Goal: Transaction & Acquisition: Purchase product/service

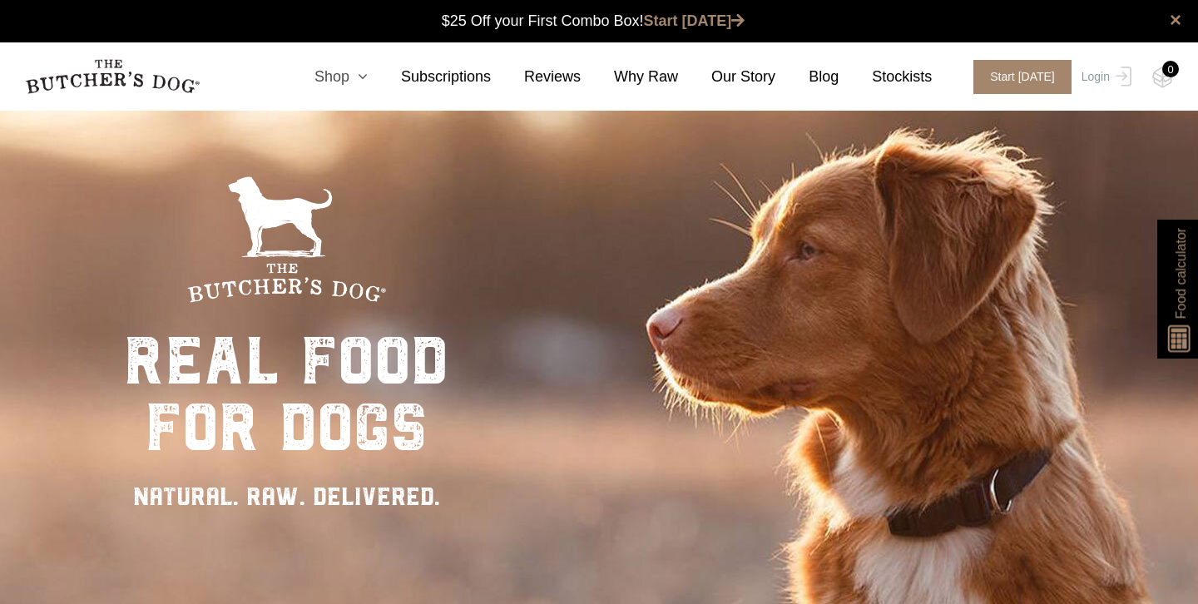
scroll to position [1, 0]
click at [356, 74] on icon at bounding box center [358, 76] width 18 height 15
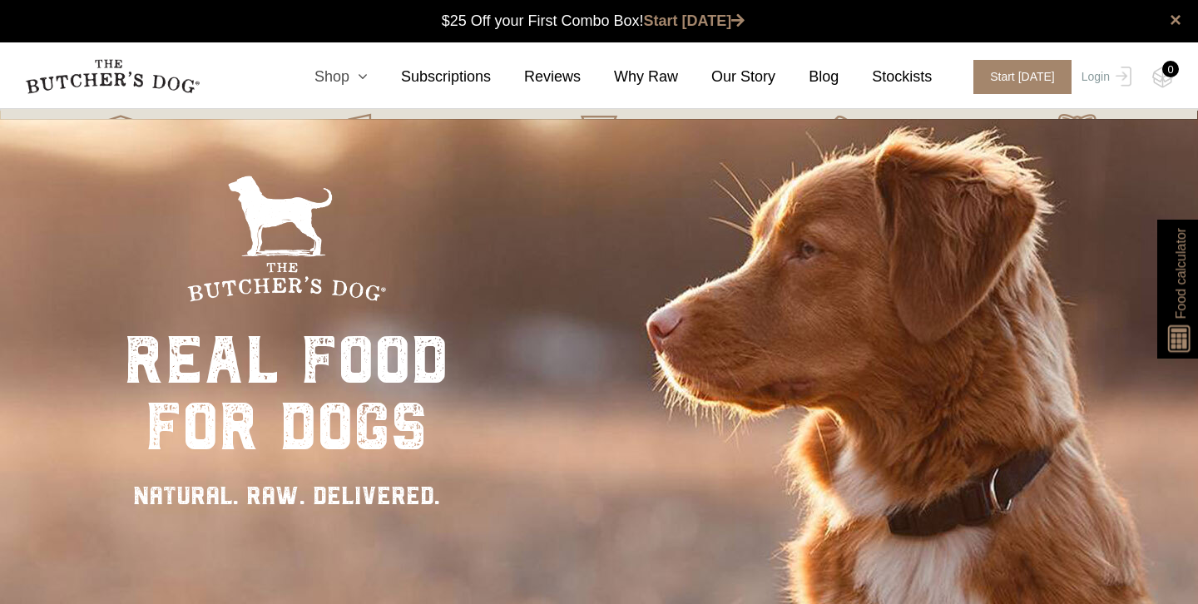
scroll to position [0, 0]
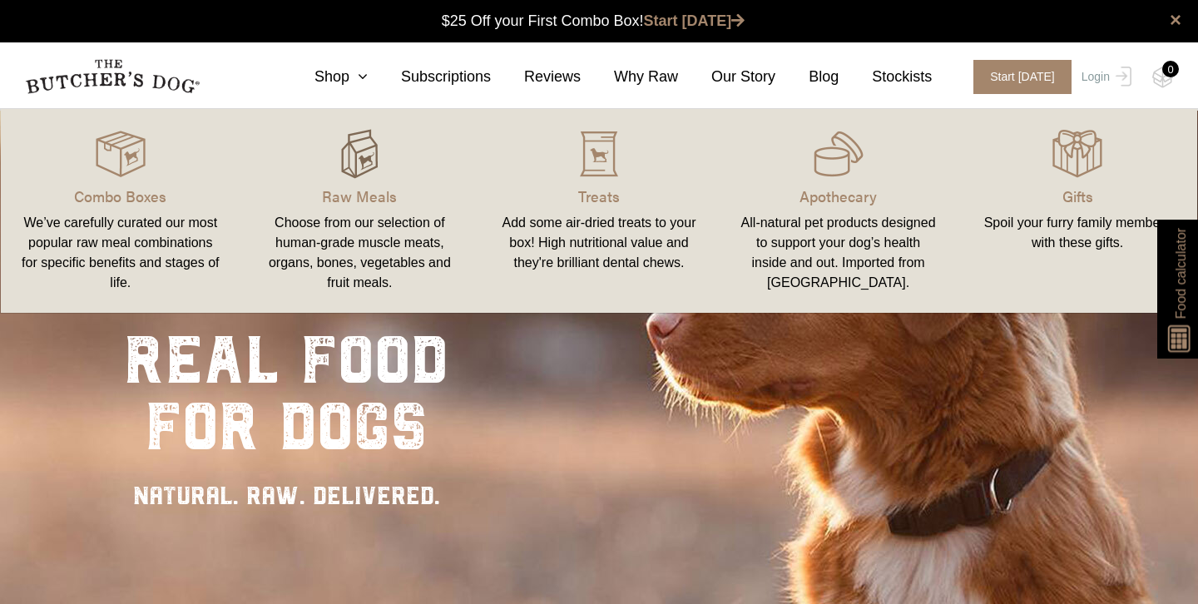
click at [362, 148] on img at bounding box center [359, 154] width 50 height 50
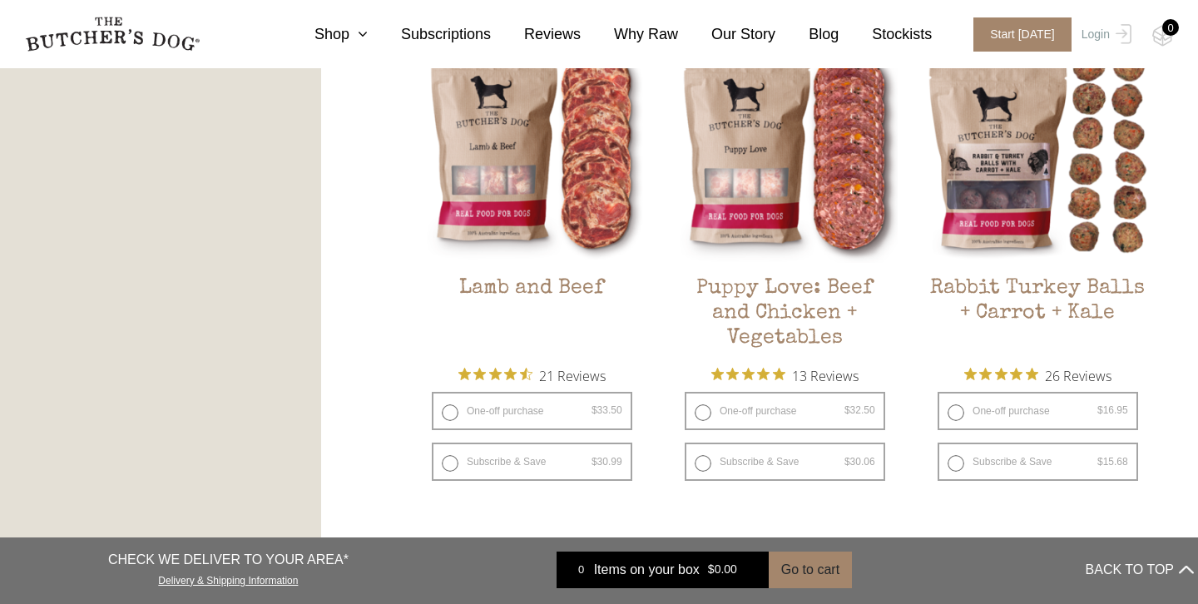
scroll to position [1504, 0]
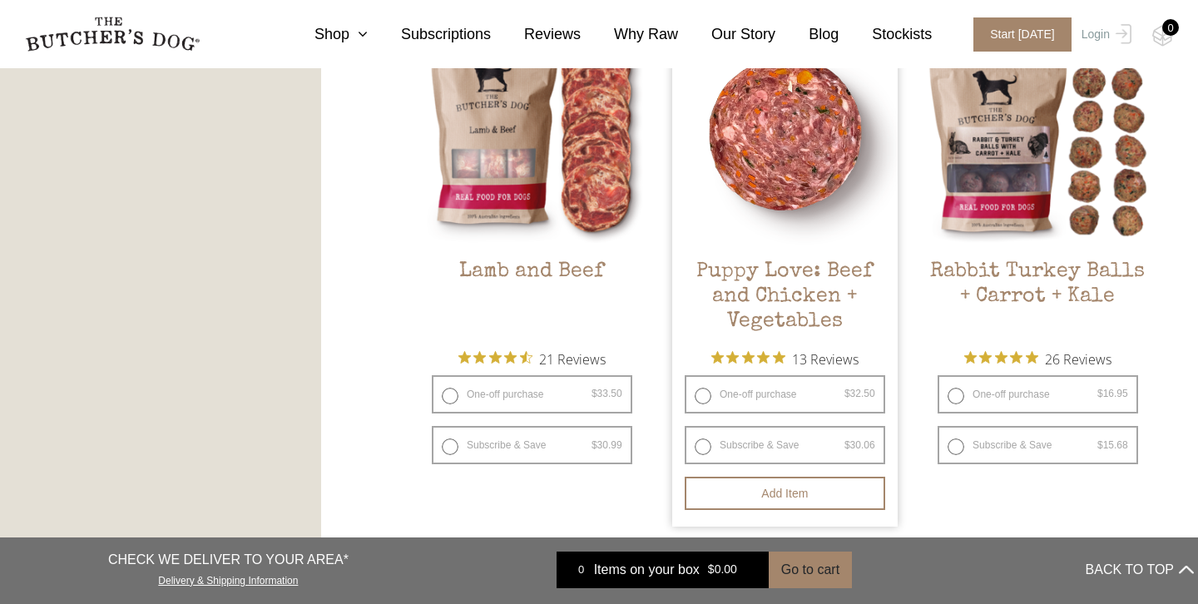
click at [700, 391] on label "One-off purchase $ 32.50 — or subscribe and save 7.5%" at bounding box center [785, 394] width 200 height 38
radio input "true"
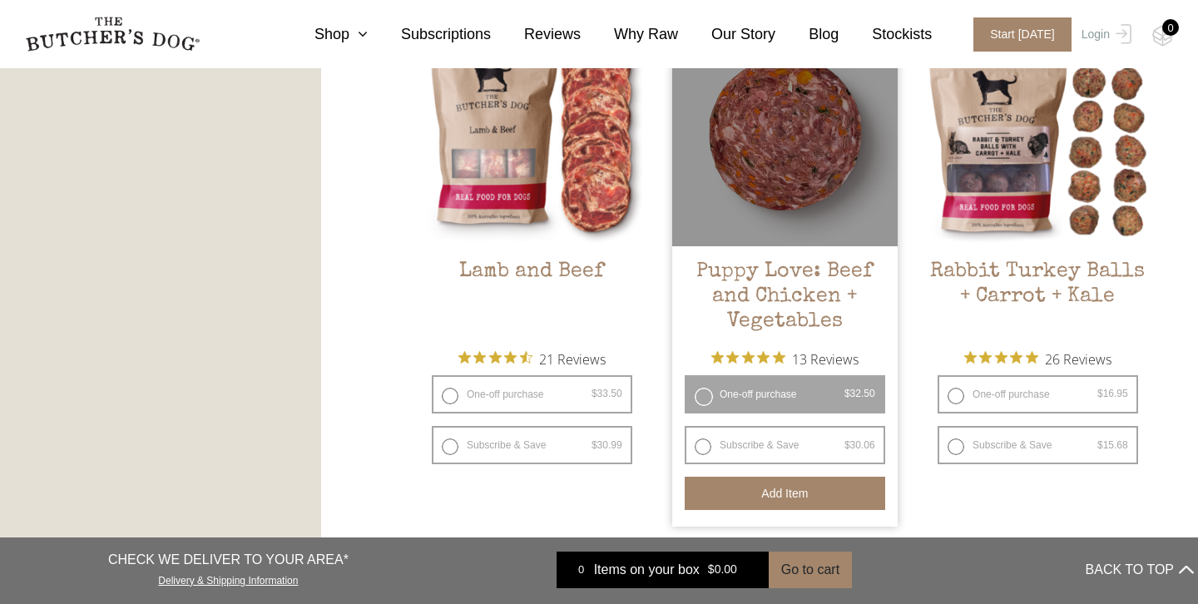
click at [756, 482] on button "Add item" at bounding box center [785, 493] width 200 height 33
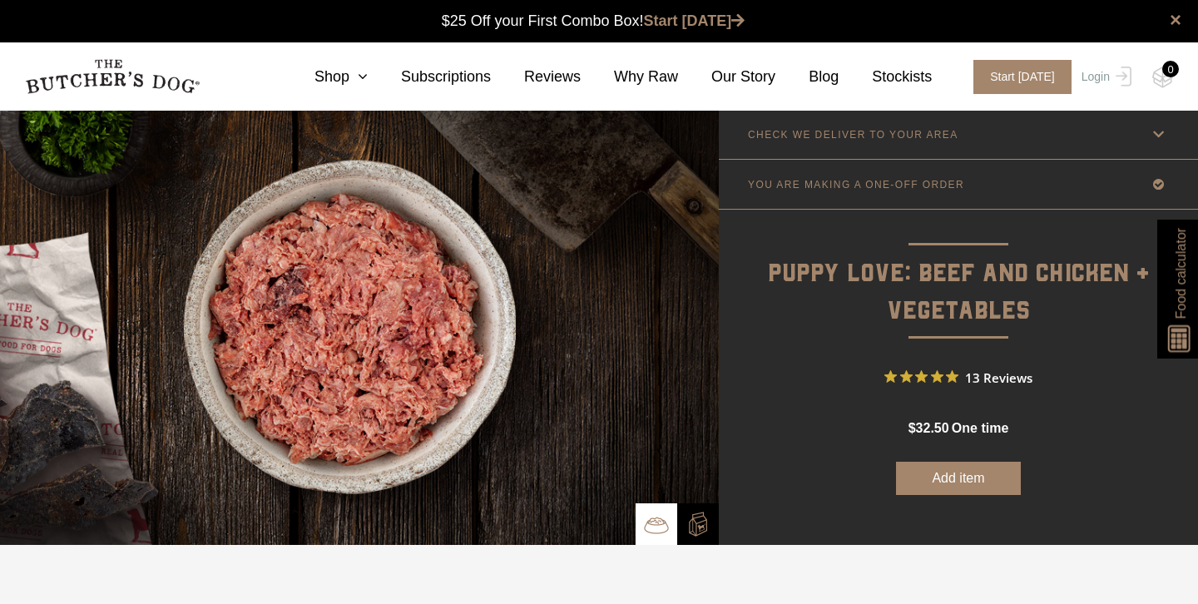
scroll to position [1, 0]
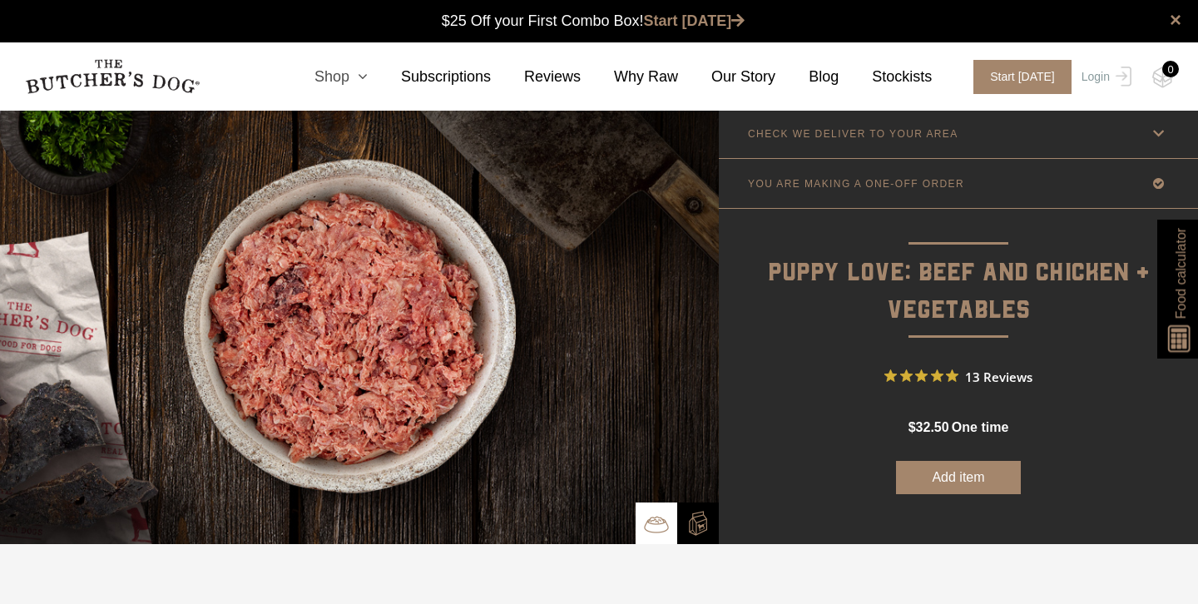
click at [363, 77] on icon at bounding box center [358, 76] width 18 height 15
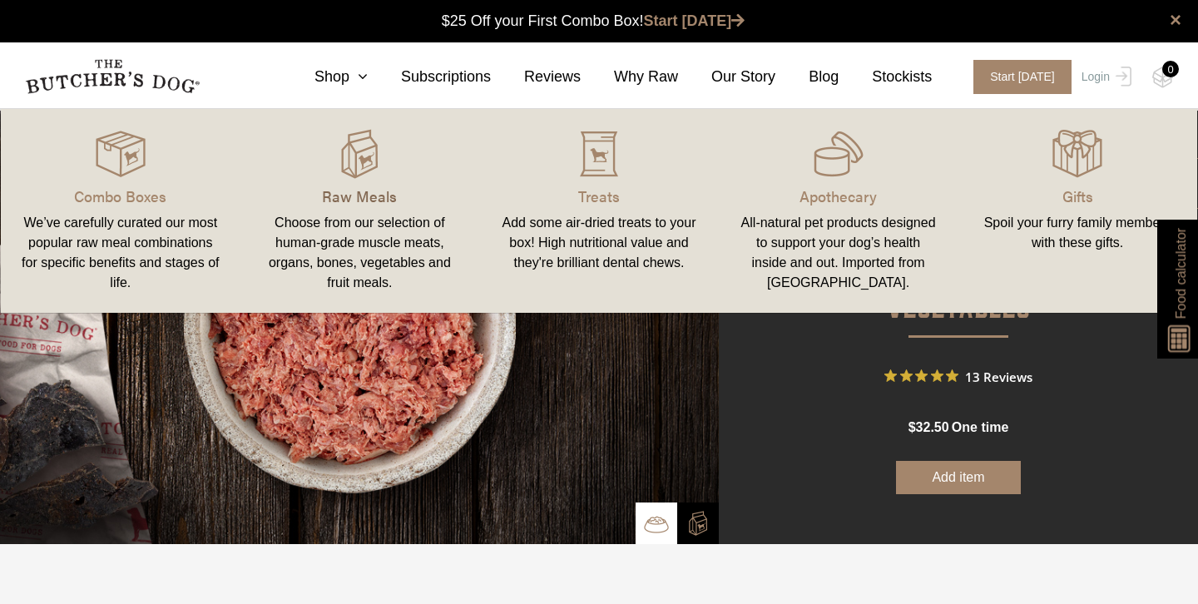
click at [338, 195] on p "Raw Meals" at bounding box center [360, 196] width 200 height 22
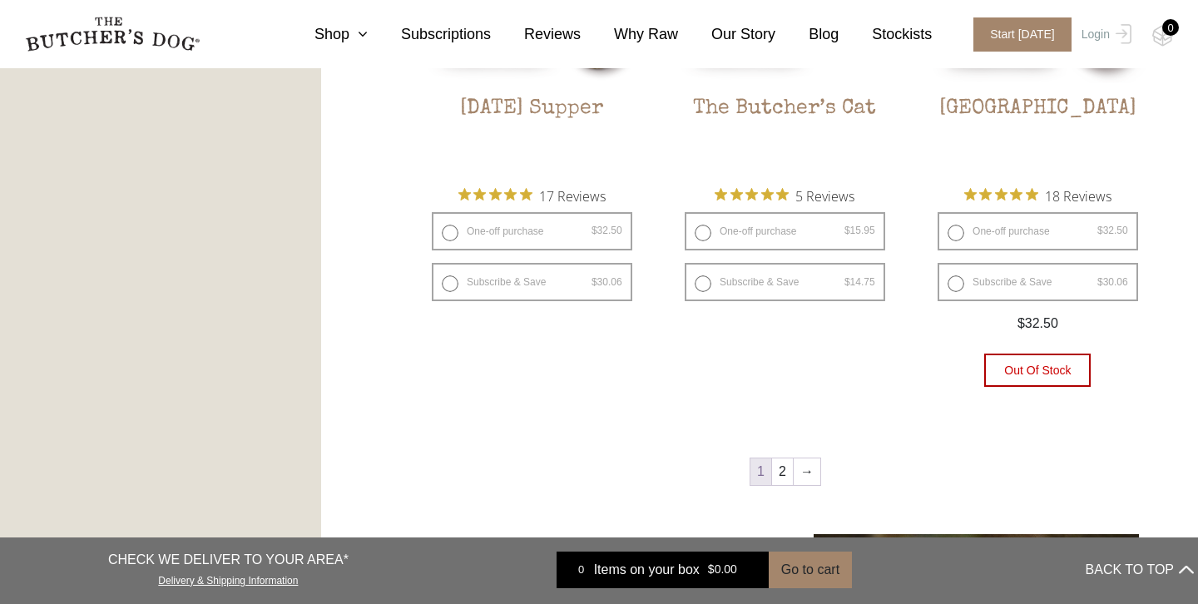
scroll to position [2179, 0]
click at [779, 475] on link "2" at bounding box center [782, 471] width 21 height 27
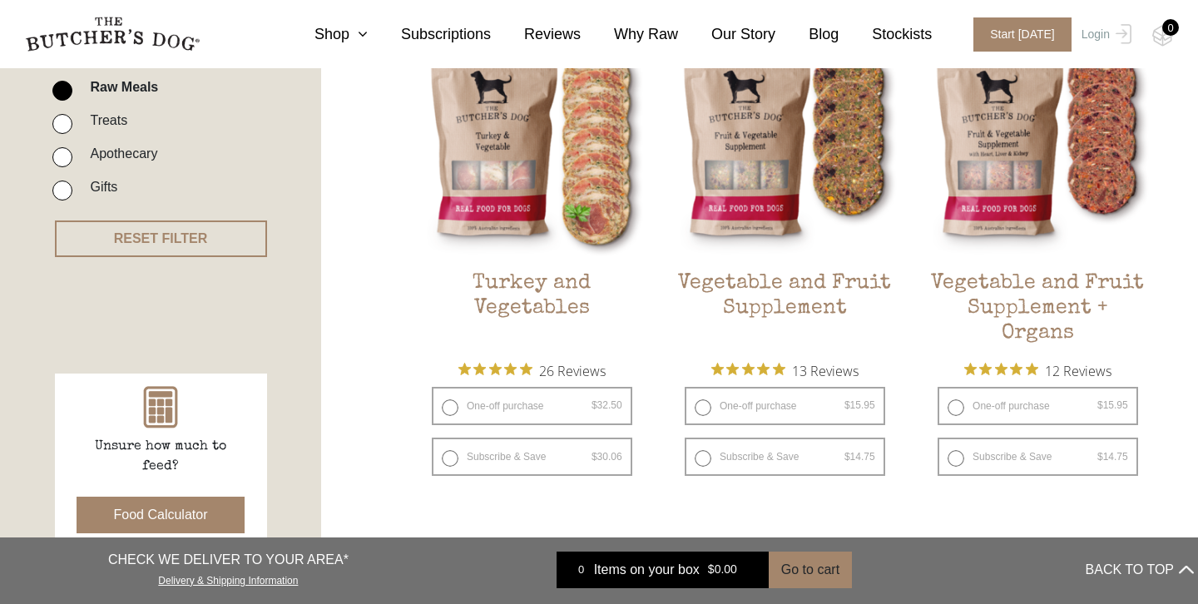
scroll to position [472, 0]
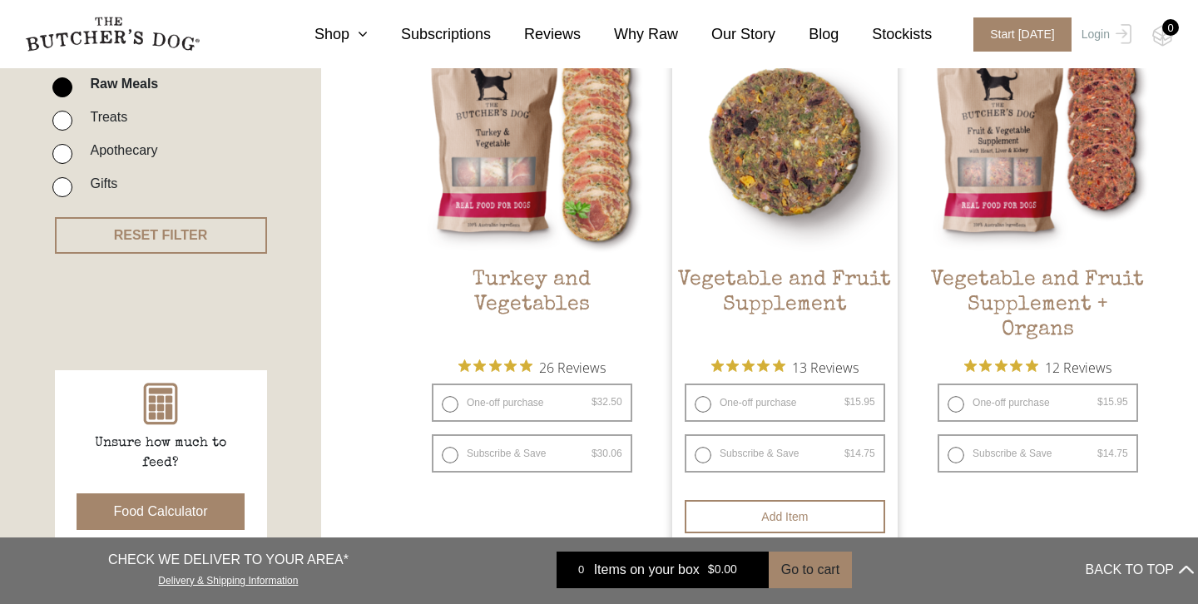
click at [702, 403] on label "One-off purchase $ 15.95 — or subscribe and save 7.5%" at bounding box center [785, 402] width 200 height 38
radio input "true"
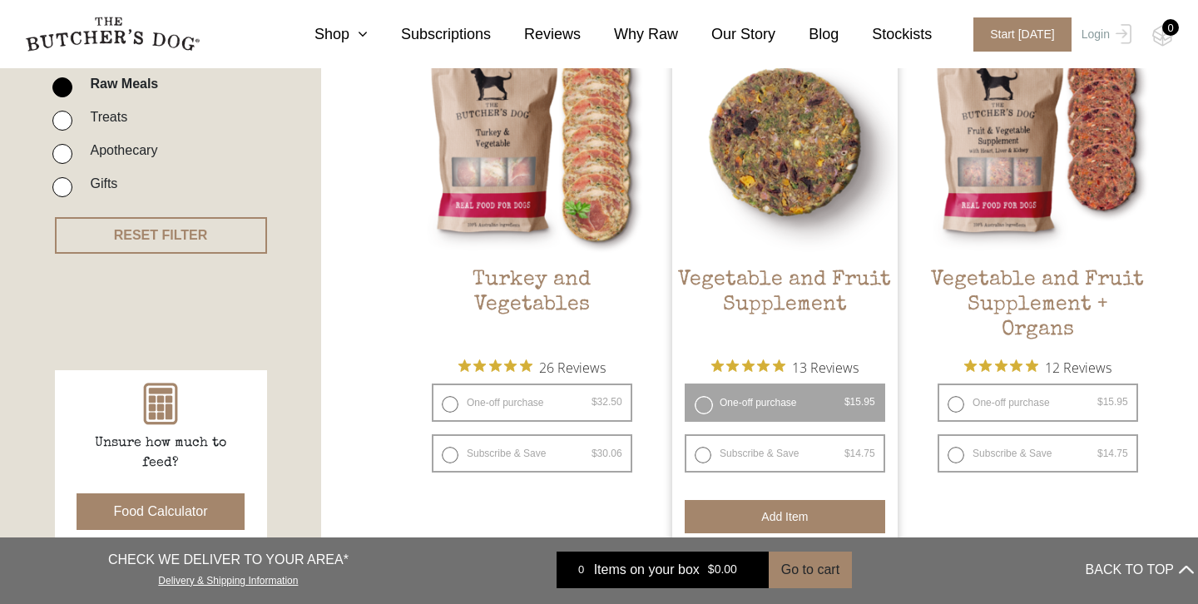
click at [750, 519] on button "Add item" at bounding box center [785, 516] width 200 height 33
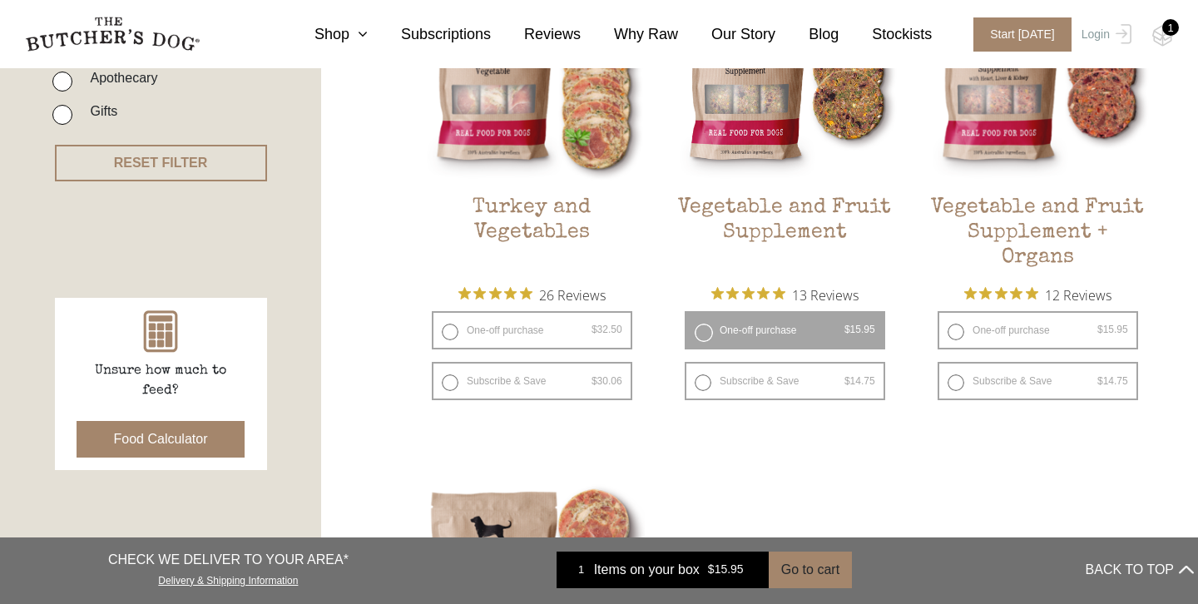
scroll to position [430, 0]
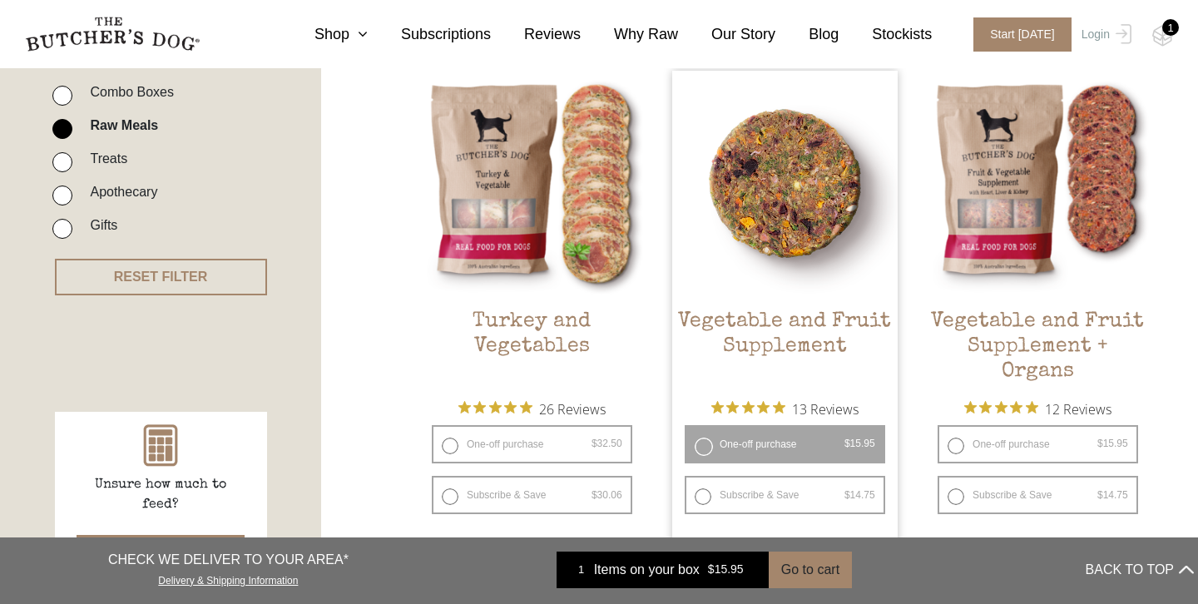
click at [710, 450] on label "One-off purchase $ 15.95 — or subscribe and save 7.5%" at bounding box center [785, 444] width 200 height 38
click at [705, 447] on label "One-off purchase $ 15.95 — or subscribe and save 7.5%" at bounding box center [785, 444] width 200 height 38
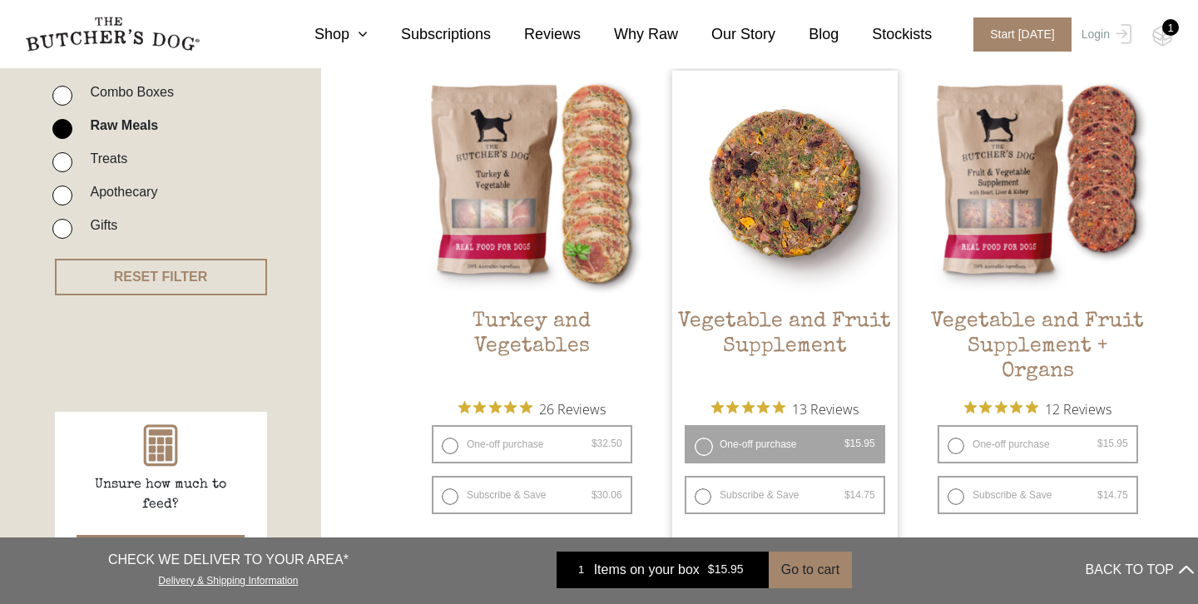
click at [698, 449] on label "One-off purchase $ 15.95 — or subscribe and save 7.5%" at bounding box center [785, 444] width 200 height 38
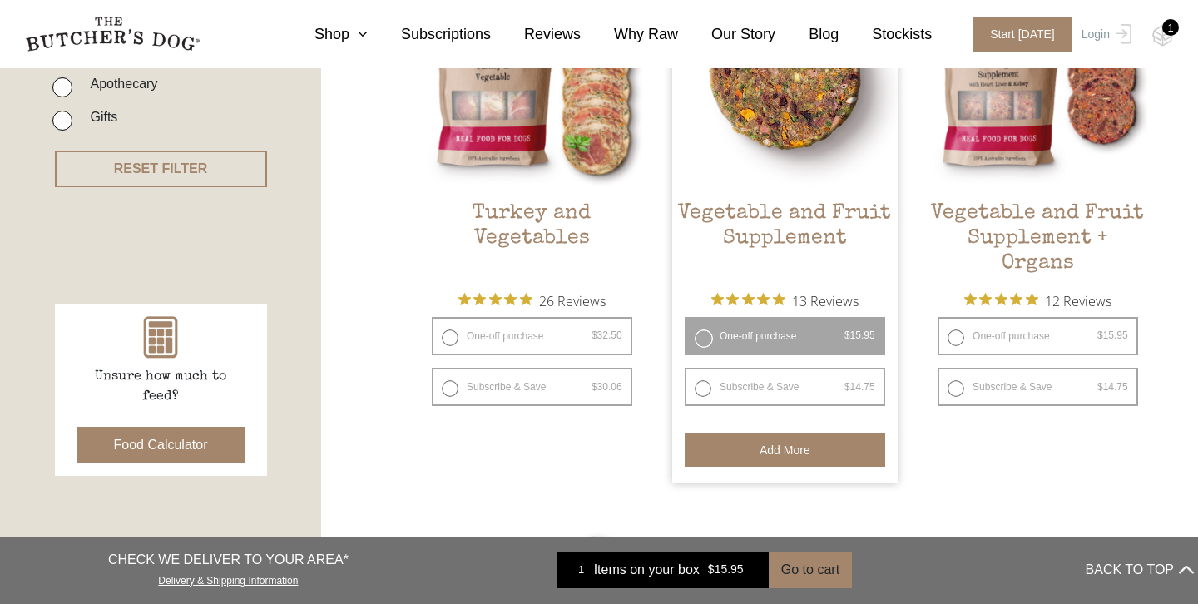
scroll to position [512, 0]
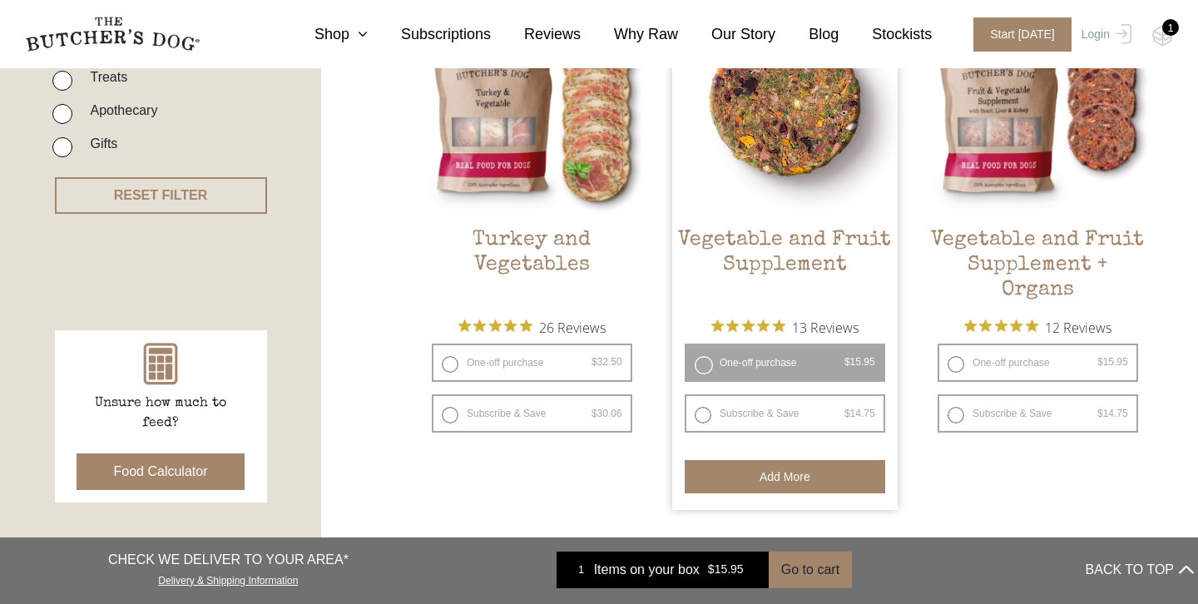
click at [716, 405] on label "Subscribe & Save $ 15.95 Original price was: $15.95. $ 14.75 Current price is: …" at bounding box center [785, 413] width 200 height 38
radio input "true"
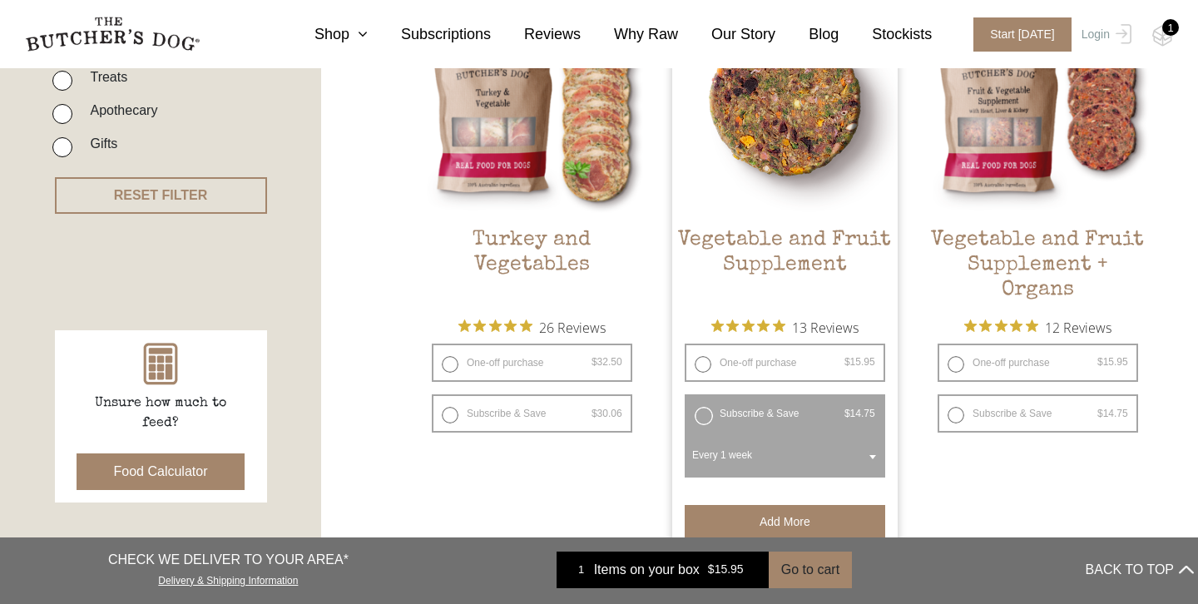
click at [707, 365] on label "One-off purchase $ 15.95 — or subscribe and save 7.5%" at bounding box center [785, 363] width 200 height 38
radio input "true"
click at [868, 460] on span at bounding box center [872, 457] width 17 height 38
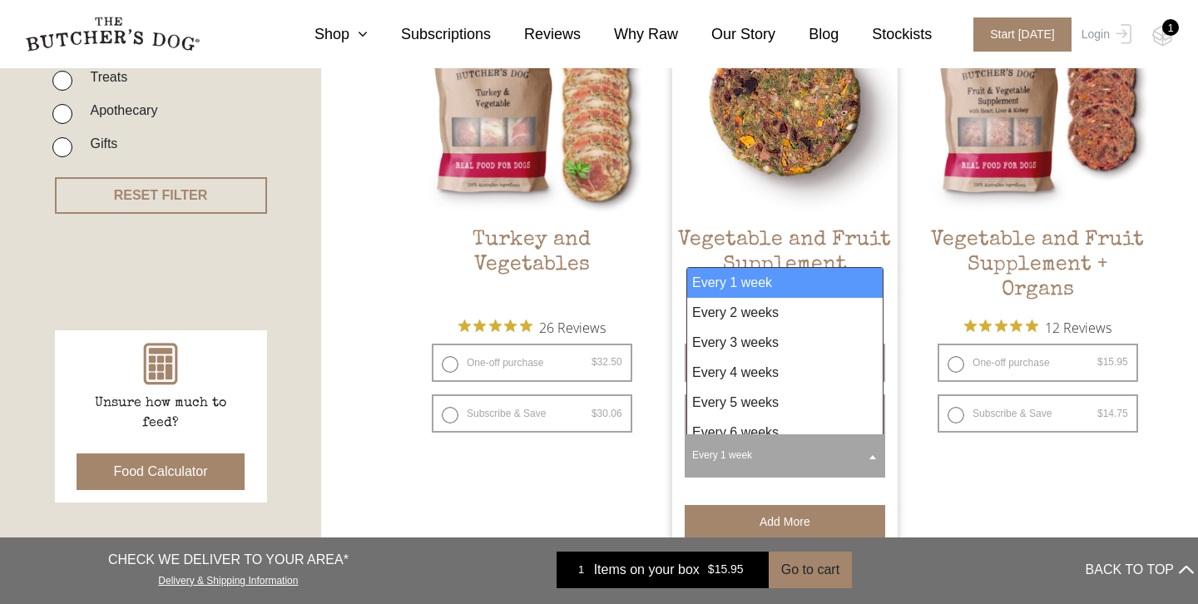
click at [872, 460] on span at bounding box center [872, 457] width 17 height 38
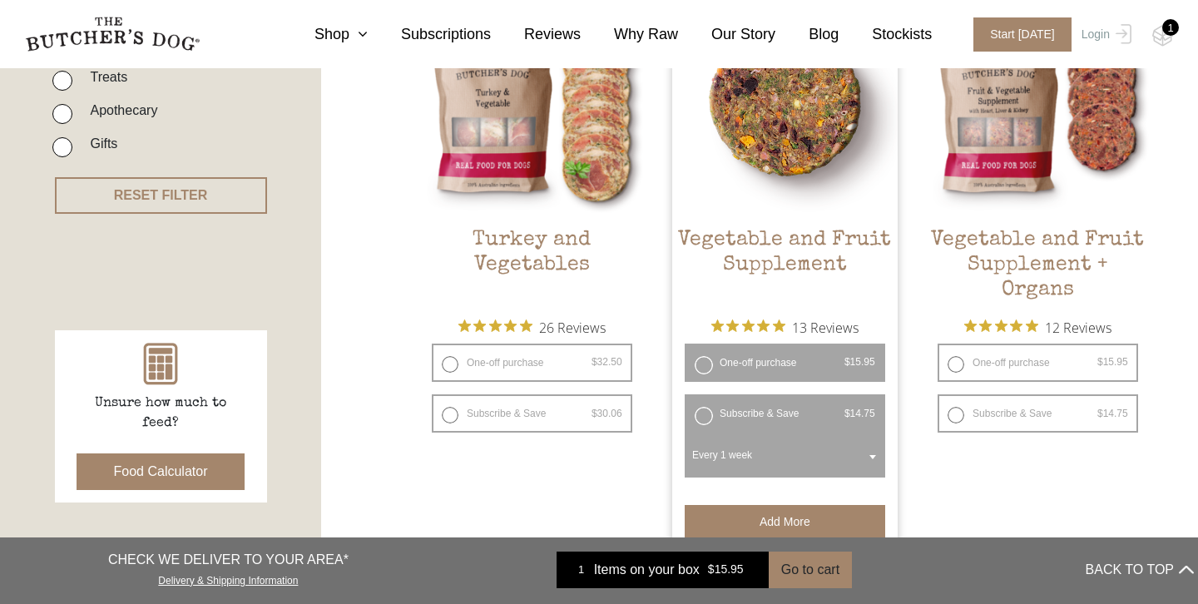
click at [872, 459] on span at bounding box center [872, 457] width 17 height 38
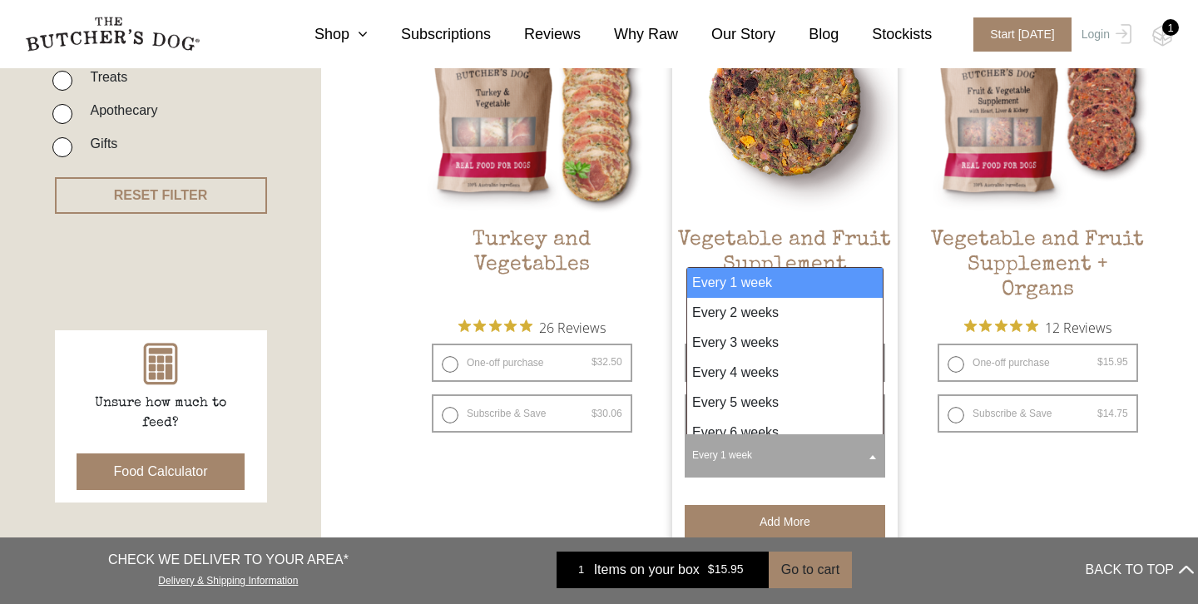
click at [872, 459] on span at bounding box center [872, 457] width 17 height 38
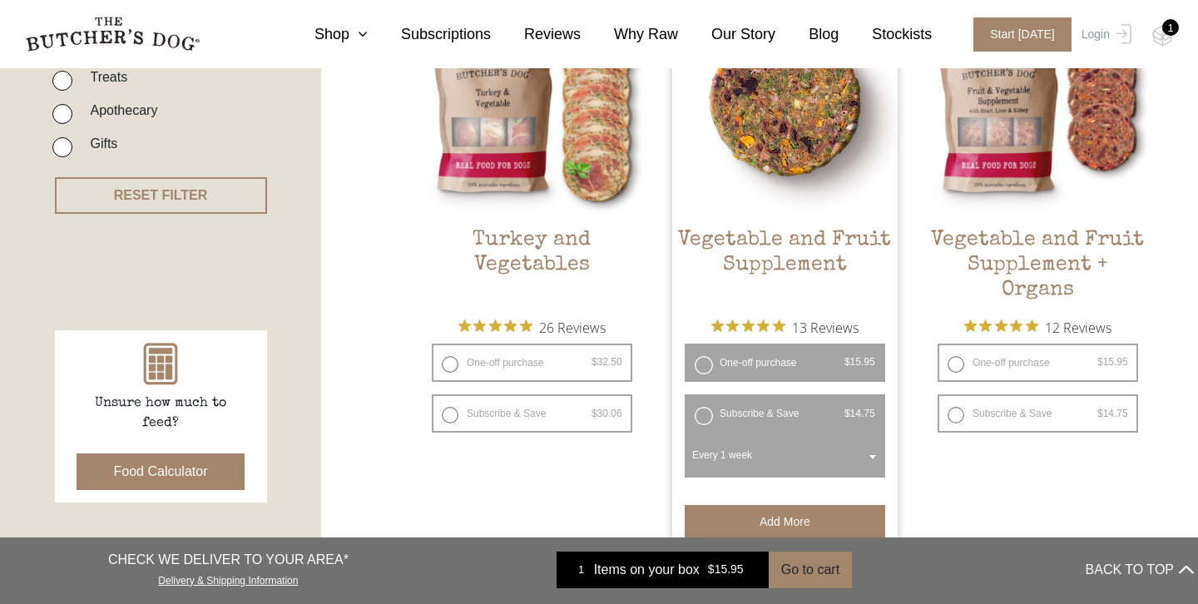
click at [748, 349] on label "One-off purchase $ 15.95 — or subscribe and save 7.5%" at bounding box center [785, 363] width 200 height 38
click at [698, 359] on label "One-off purchase $ 15.95 — or subscribe and save 7.5%" at bounding box center [785, 363] width 200 height 38
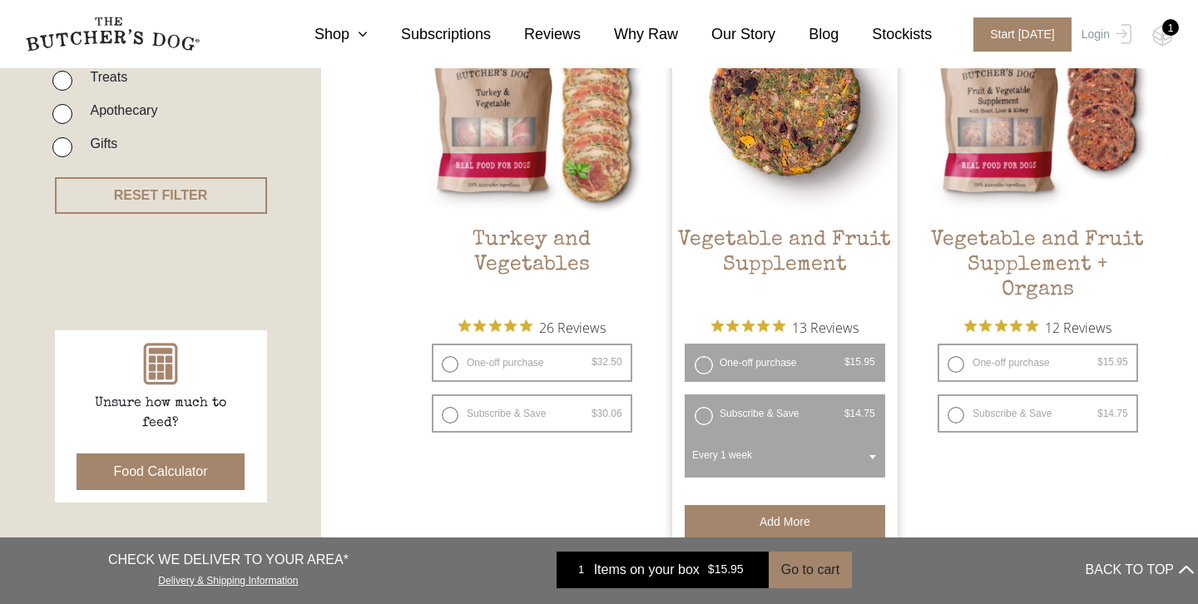
click at [698, 359] on label "One-off purchase $ 15.95 — or subscribe and save 7.5%" at bounding box center [785, 363] width 200 height 38
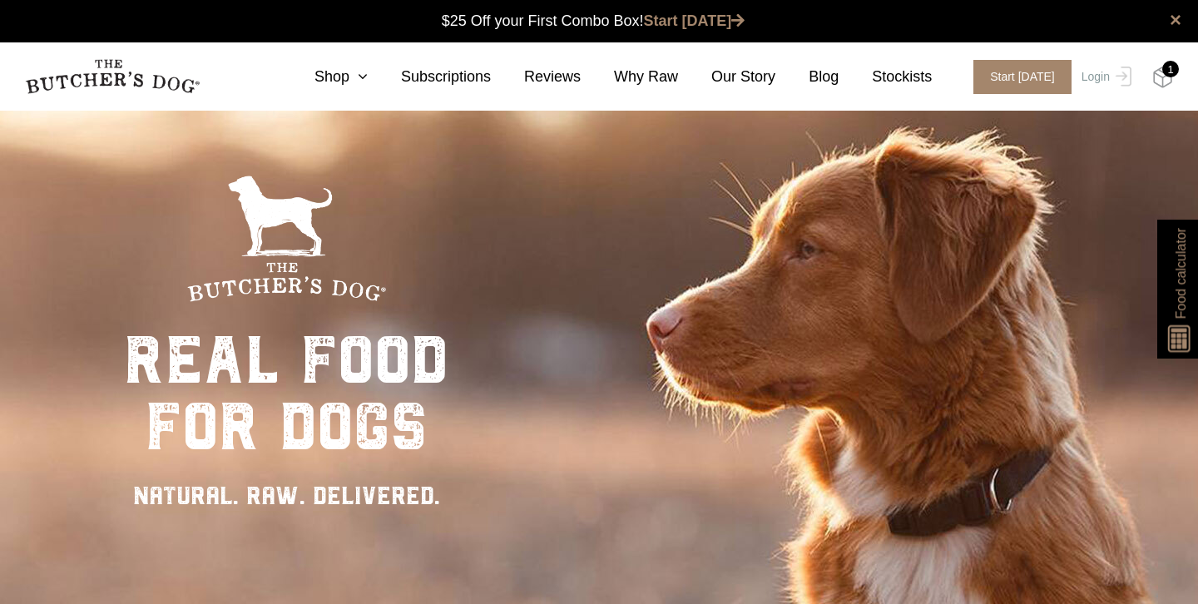
click at [1157, 78] on img at bounding box center [1162, 78] width 21 height 22
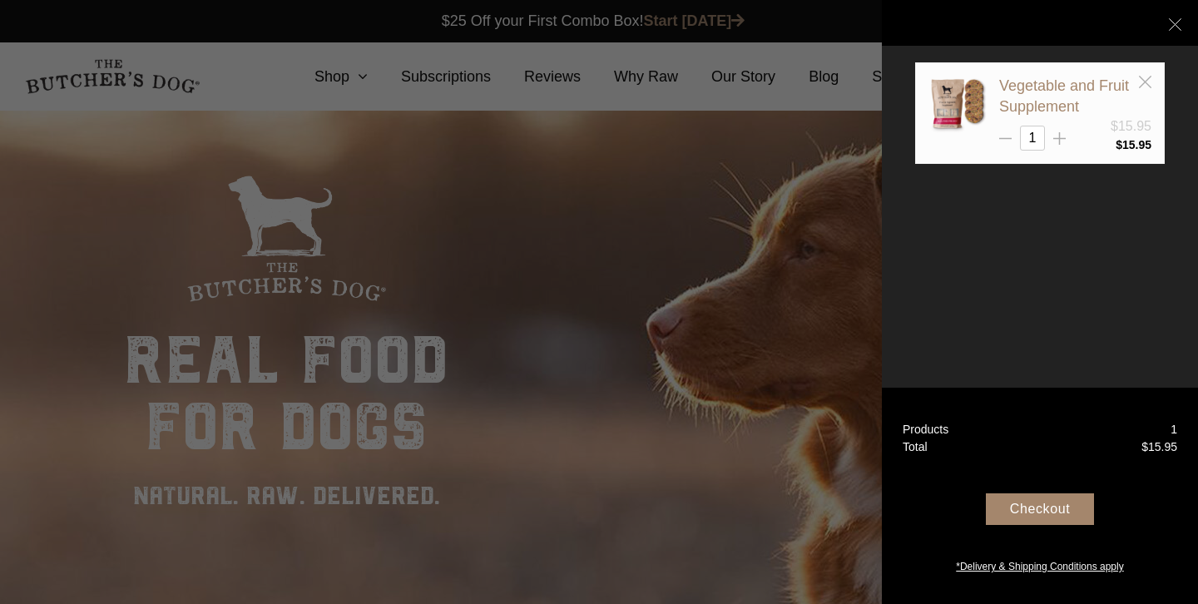
click at [314, 75] on div at bounding box center [599, 302] width 1198 height 604
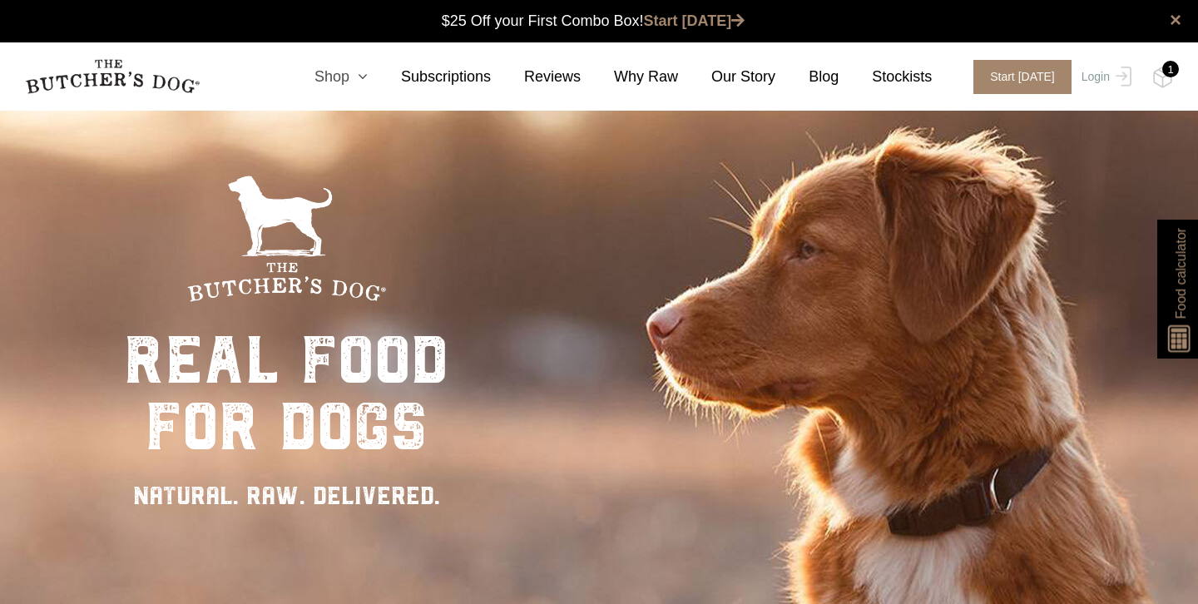
click at [330, 75] on link "Shop" at bounding box center [324, 77] width 87 height 22
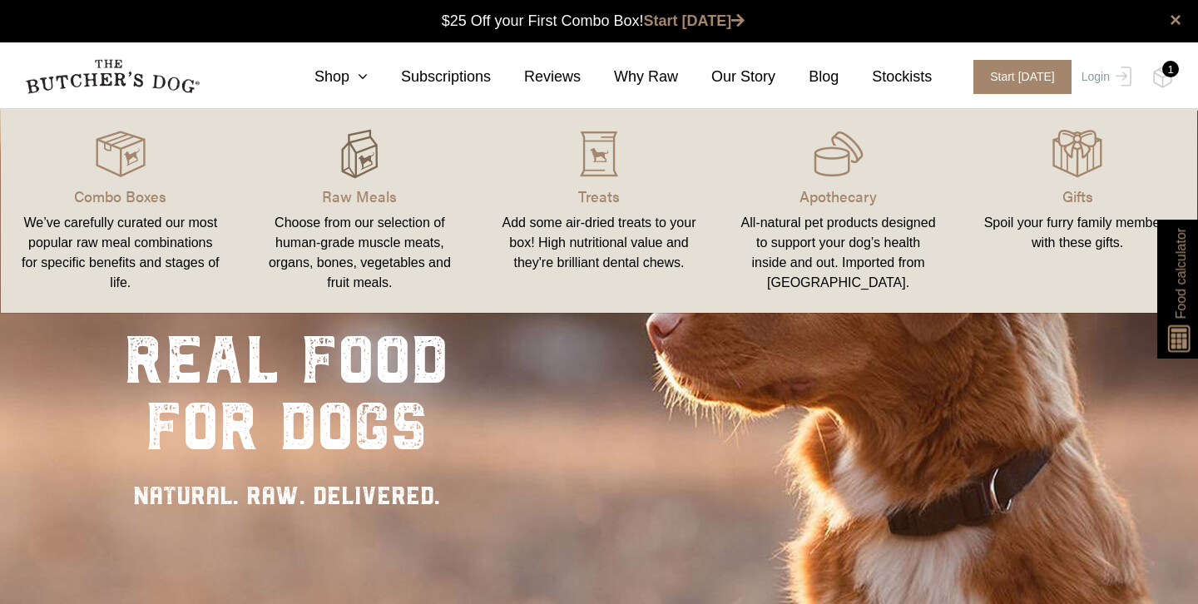
click at [366, 164] on img at bounding box center [359, 154] width 50 height 50
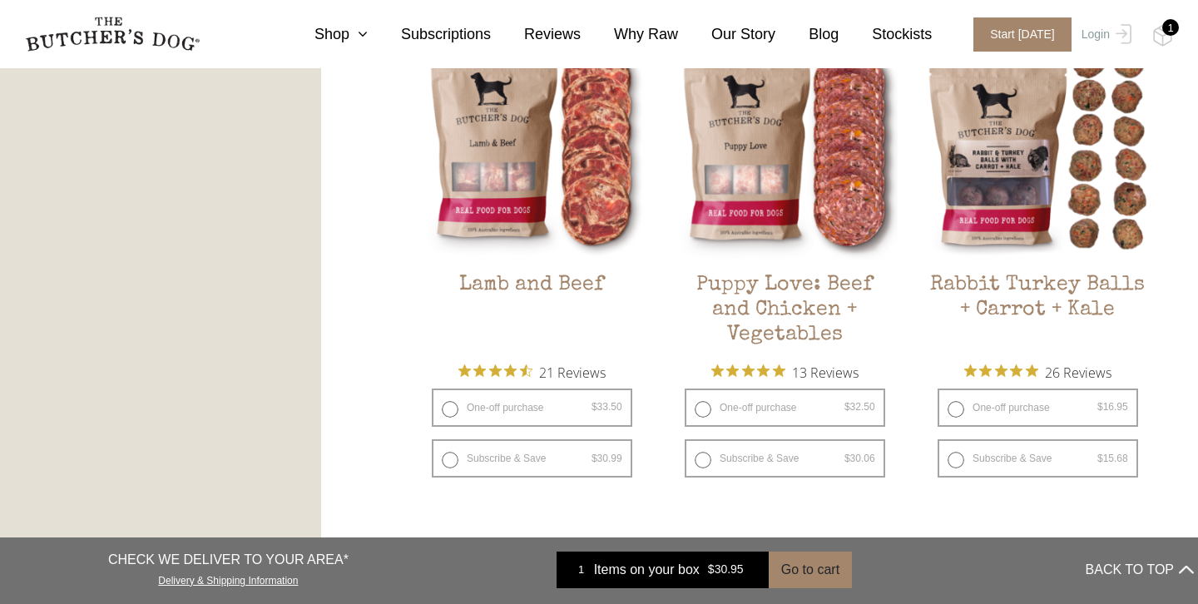
scroll to position [1495, 0]
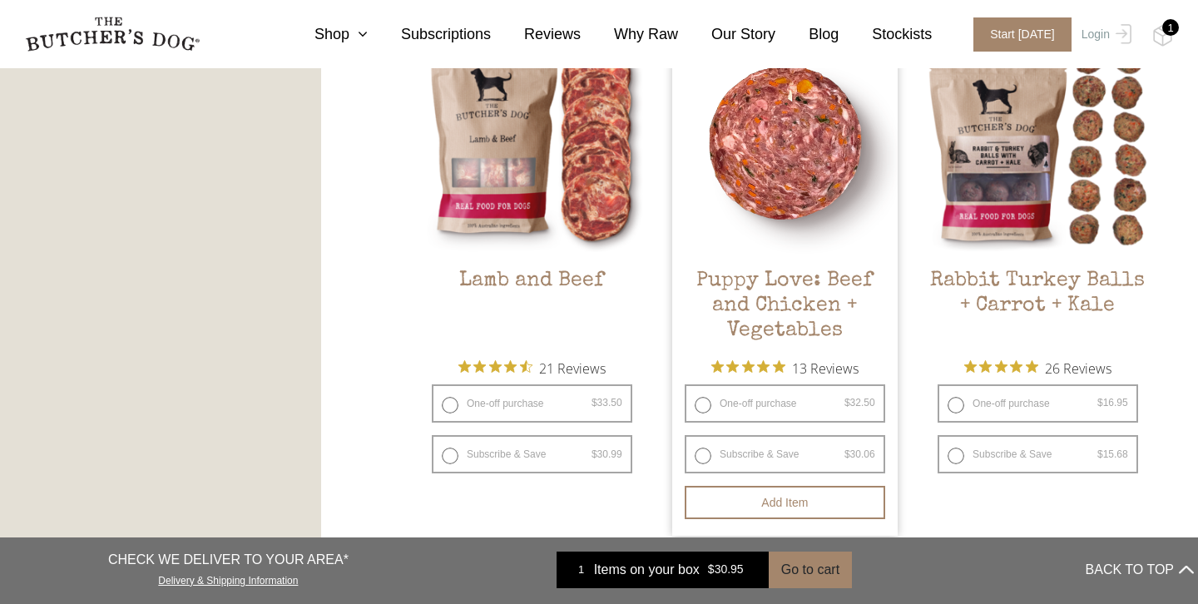
click at [700, 403] on label "One-off purchase $ 32.50 — or subscribe and save 7.5%" at bounding box center [785, 403] width 200 height 38
radio input "true"
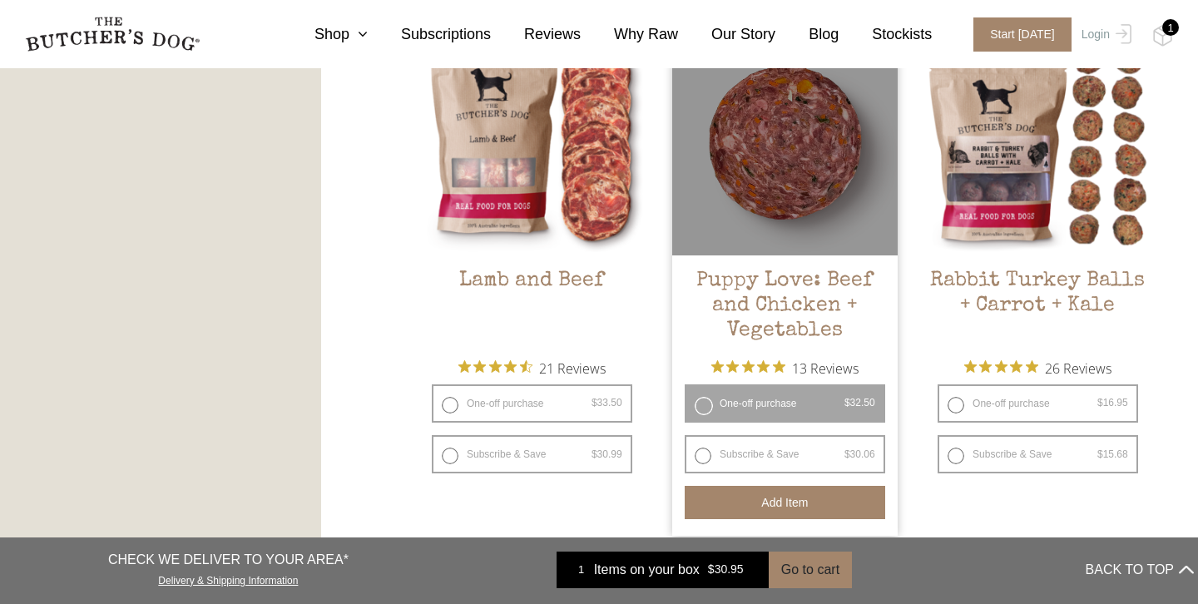
click at [757, 502] on button "Add item" at bounding box center [785, 502] width 200 height 33
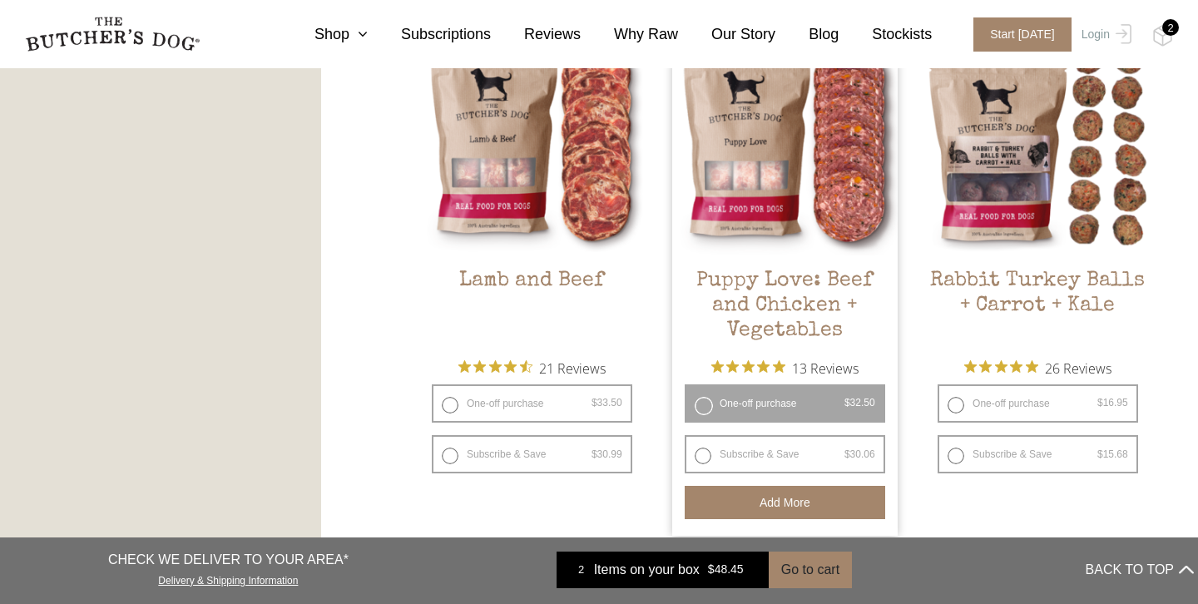
click at [1169, 33] on div "2" at bounding box center [1170, 27] width 17 height 17
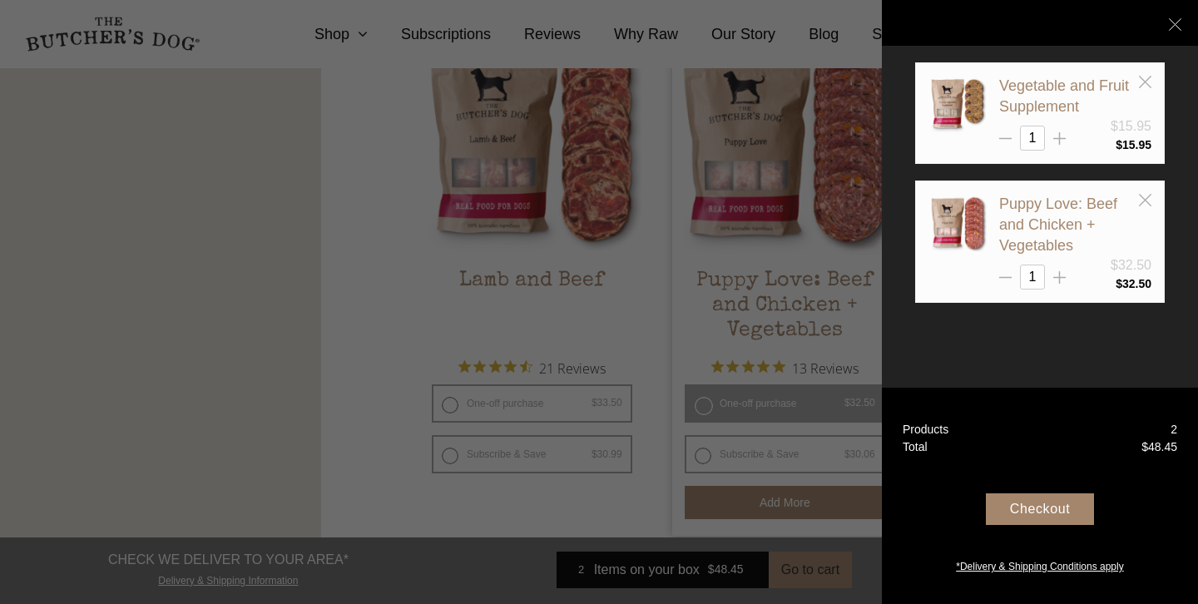
click at [1031, 511] on div "Checkout" at bounding box center [1040, 509] width 108 height 32
